Goal: Transaction & Acquisition: Book appointment/travel/reservation

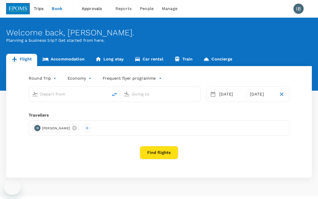
type input "Kota Kinabalu Intl (BKI)"
type input "Kuala Lumpur Intl ([GEOGRAPHIC_DATA])"
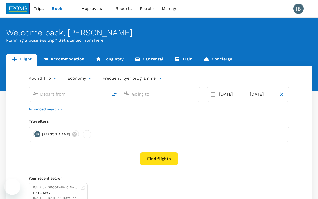
type input "Kota Kinabalu Intl (BKI)"
type input "Kuala Lumpur Intl ([GEOGRAPHIC_DATA])"
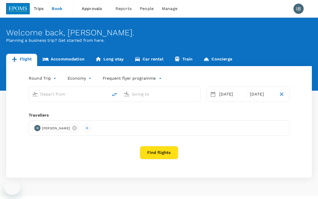
type input "Kota Kinabalu Intl (BKI)"
type input "Kuala Lumpur Intl ([GEOGRAPHIC_DATA])"
type input "Kota Kinabalu Intl (BKI)"
type input "Kuala Lumpur Intl ([GEOGRAPHIC_DATA])"
